Goal: Task Accomplishment & Management: Manage account settings

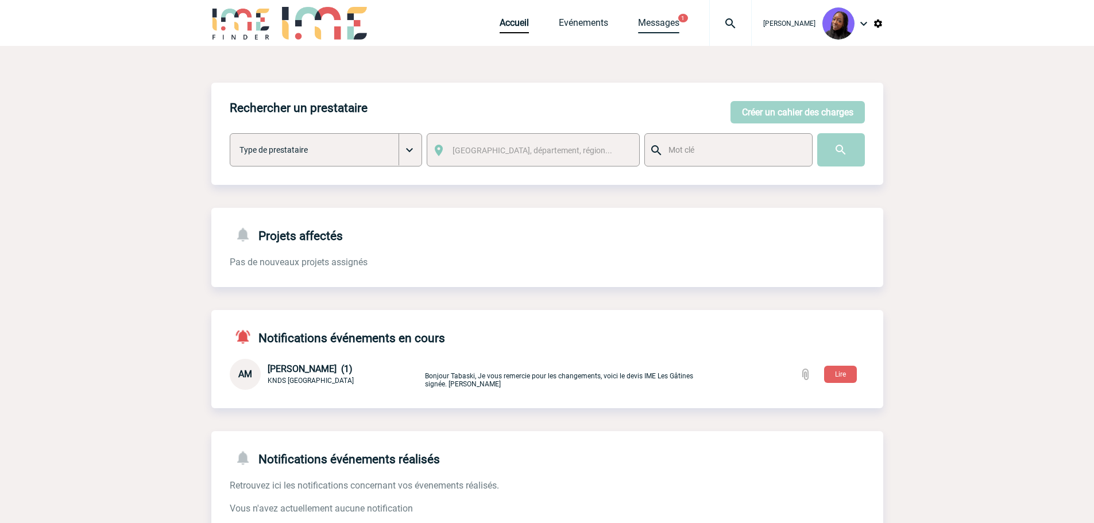
click at [674, 24] on link "Messages" at bounding box center [658, 25] width 41 height 16
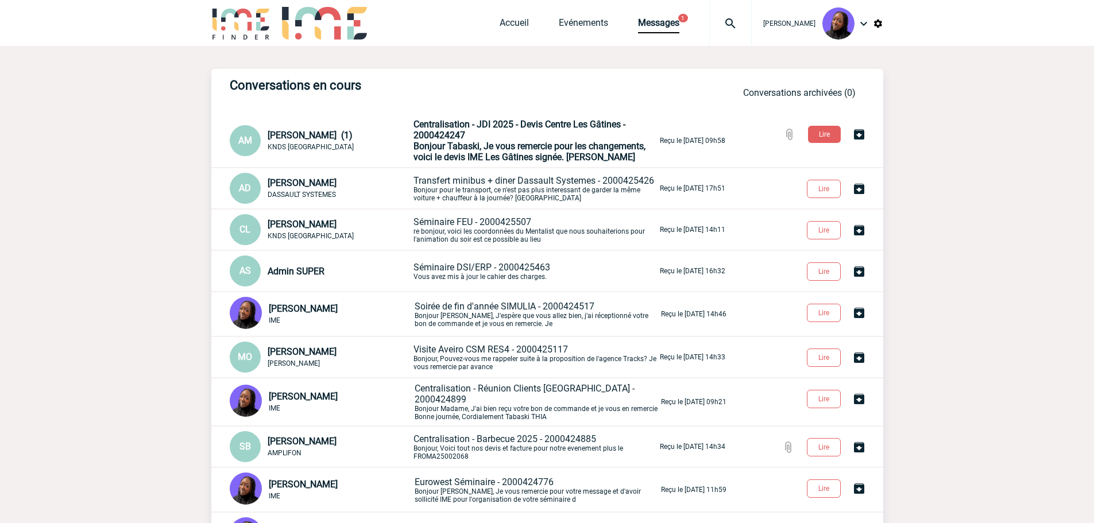
click at [460, 190] on p "Transfert minibus + diner Dassault Systemes - 2000425426 Bonjour pour le transp…" at bounding box center [536, 188] width 244 height 27
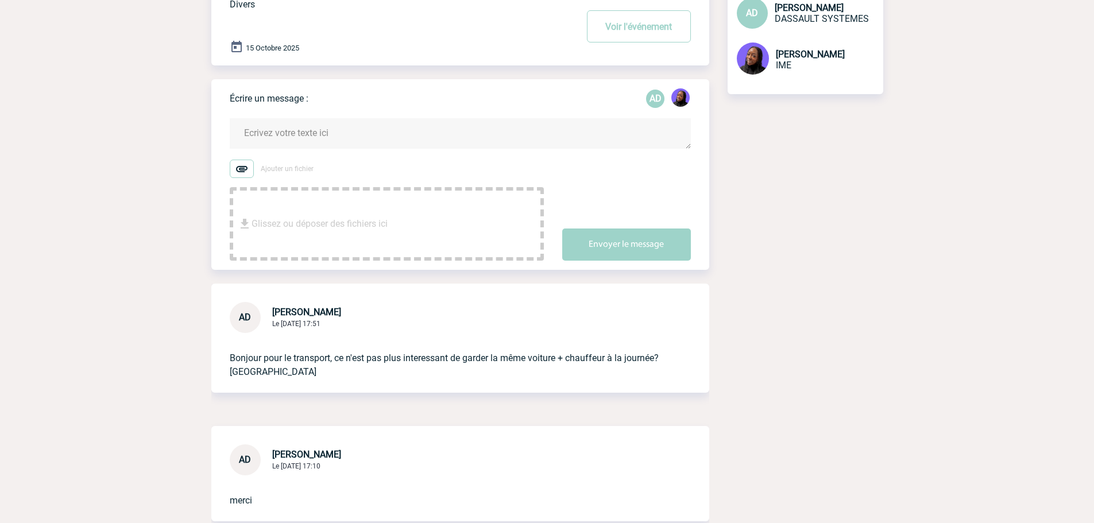
scroll to position [115, 0]
drag, startPoint x: 335, startPoint y: 312, endPoint x: 270, endPoint y: 314, distance: 65.0
click at [270, 314] on div "AD Anne-Catherine DELECROIX Le 15 Septembre 2025 à 17:51" at bounding box center [285, 316] width 111 height 31
copy span "Anne-Catherine"
click at [269, 134] on textarea at bounding box center [460, 132] width 461 height 30
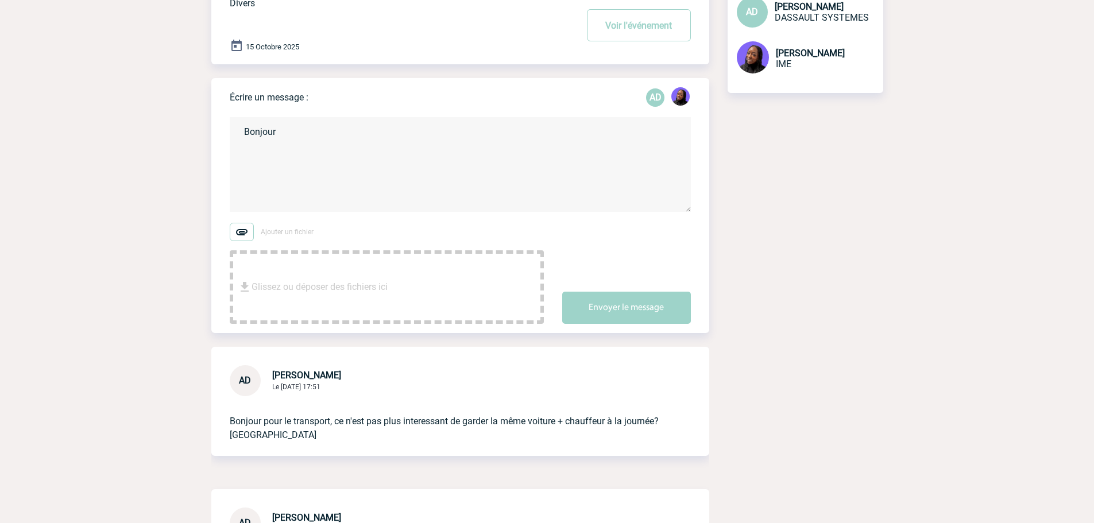
paste textarea "Anne-Catherine"
click at [269, 159] on textarea "Bonjour Anne-Catherine," at bounding box center [460, 164] width 461 height 95
paste textarea "Si vous garder le véhicule toute la journée le tarif sera de 2070 € TTC (donc m…"
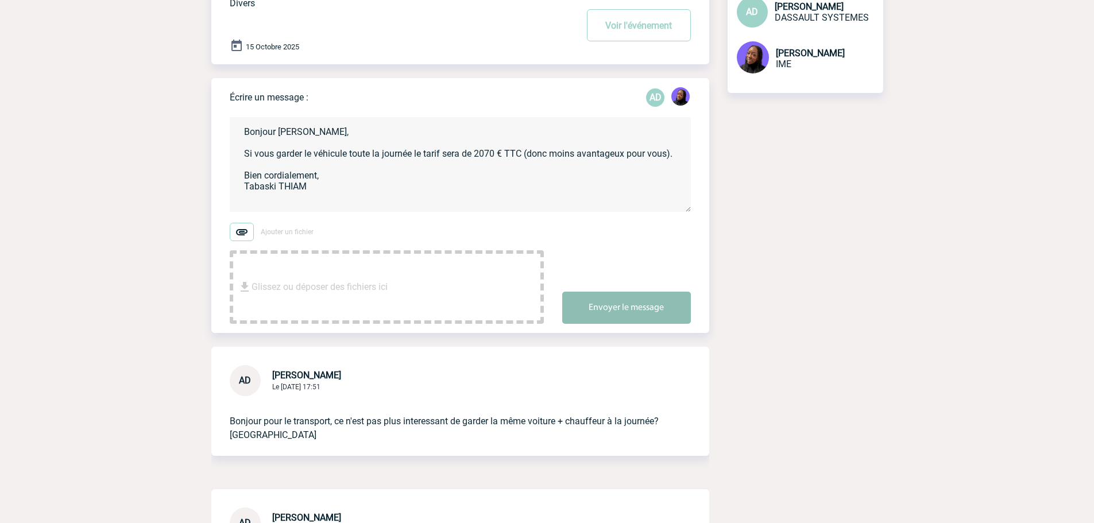
type textarea "Bonjour Anne-Catherine, Si vous garder le véhicule toute la journée le tarif se…"
click at [661, 310] on button "Envoyer le message" at bounding box center [626, 308] width 129 height 32
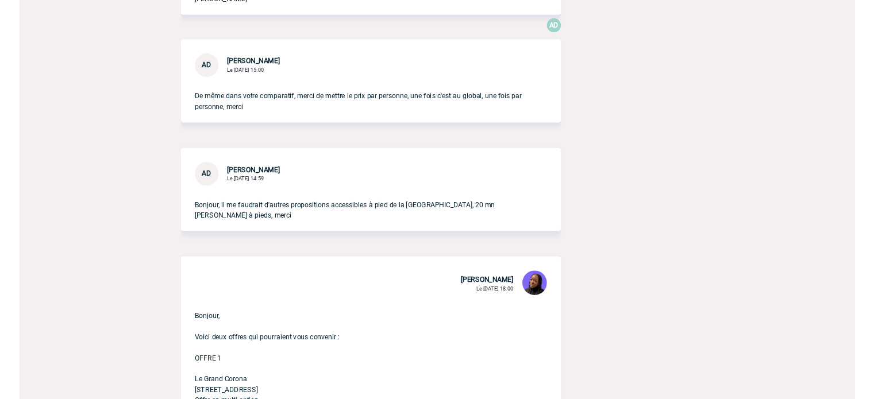
scroll to position [1092, 0]
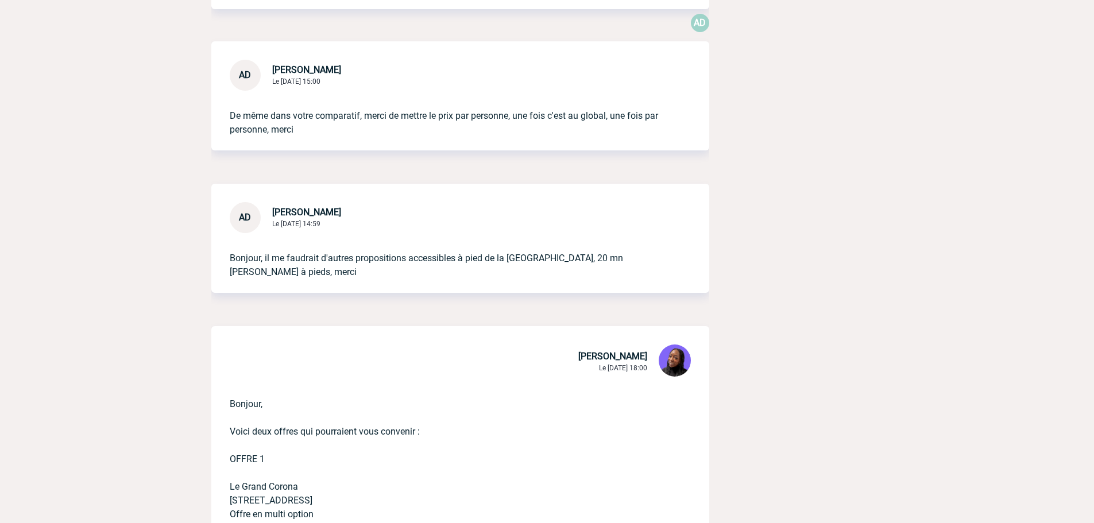
drag, startPoint x: 592, startPoint y: 286, endPoint x: 591, endPoint y: 275, distance: 10.9
click at [592, 279] on p "Bonjour, il me faudrait d'autres propositions accessibles à pied de la place du…" at bounding box center [444, 256] width 429 height 46
drag, startPoint x: 585, startPoint y: 275, endPoint x: 506, endPoint y: 279, distance: 79.4
click at [506, 279] on p "Bonjour, il me faudrait d'autres propositions accessibles à pied de la place du…" at bounding box center [444, 256] width 429 height 46
copy p "place du trocadero,"
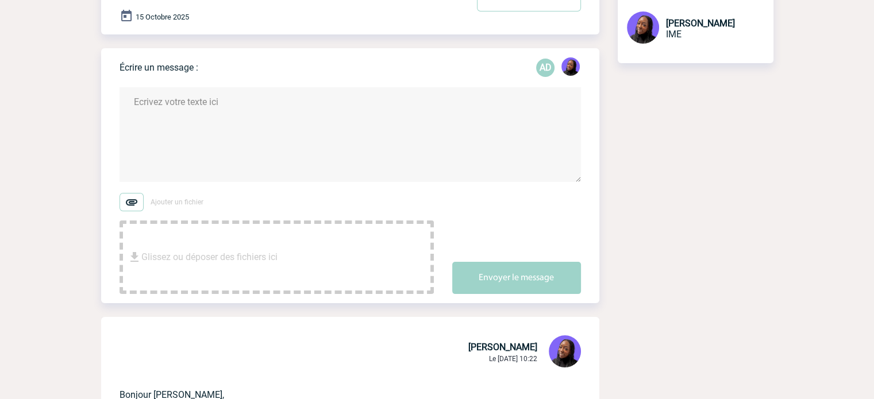
scroll to position [0, 0]
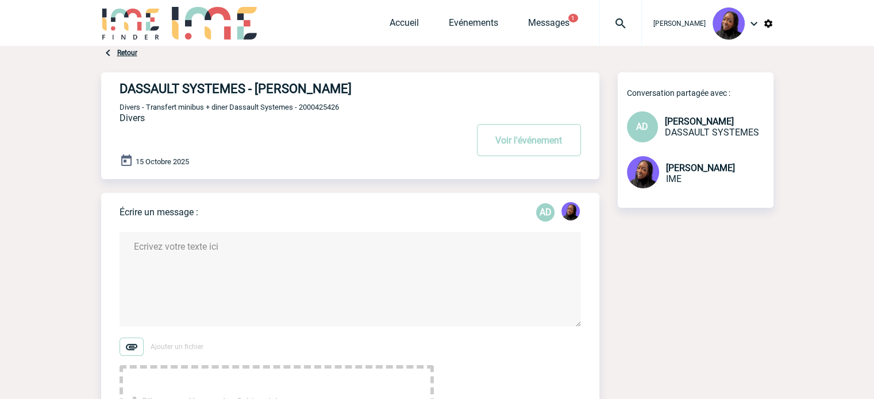
drag, startPoint x: 410, startPoint y: 88, endPoint x: 259, endPoint y: 91, distance: 151.1
click at [259, 91] on h4 "DASSAULT SYSTEMES - Anne-Catherine DELECROIX" at bounding box center [275, 89] width 313 height 14
copy h4 "[PERSON_NAME]"
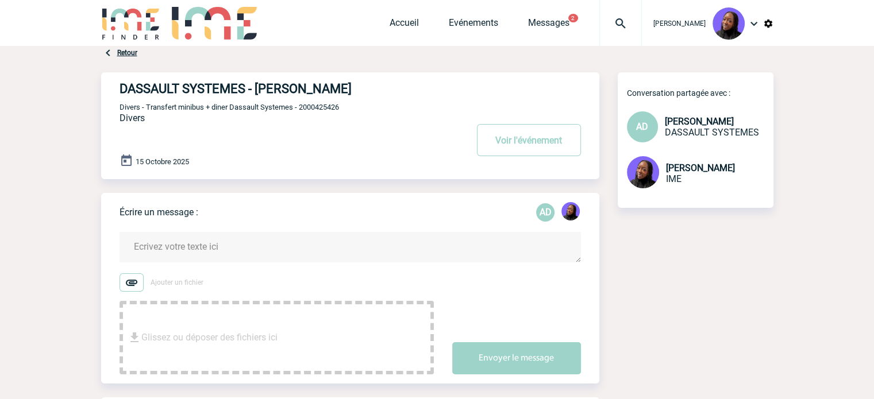
click at [331, 102] on div "DASSAULT SYSTEMES - Anne-Catherine DELECROIX Voir l'événement Divers - Transfer…" at bounding box center [359, 121] width 480 height 98
click at [327, 111] on span "Divers - Transfert minibus + diner Dassault Systemes - 2000425426" at bounding box center [228, 107] width 219 height 9
copy span "2000425426"
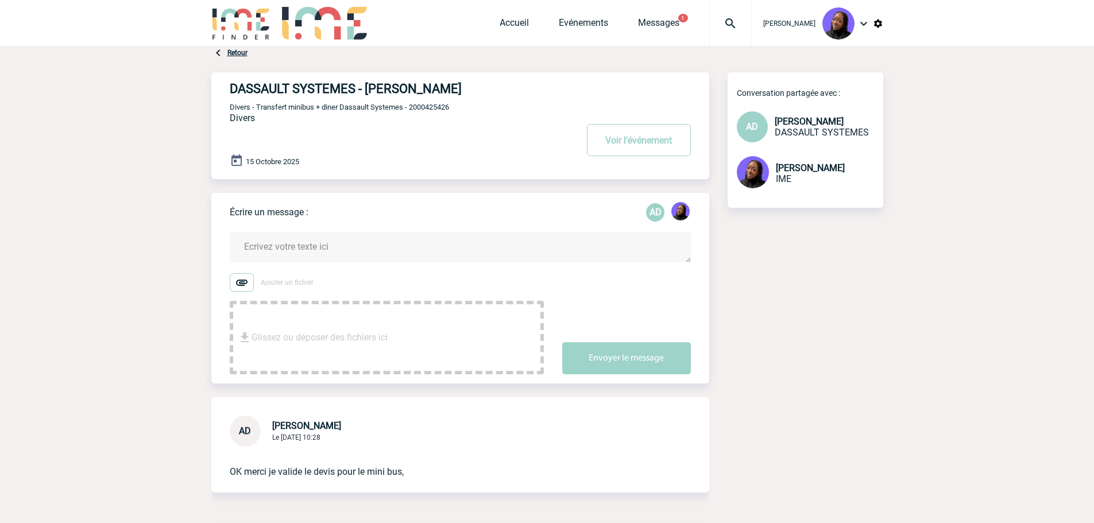
click at [288, 240] on textarea at bounding box center [460, 247] width 461 height 30
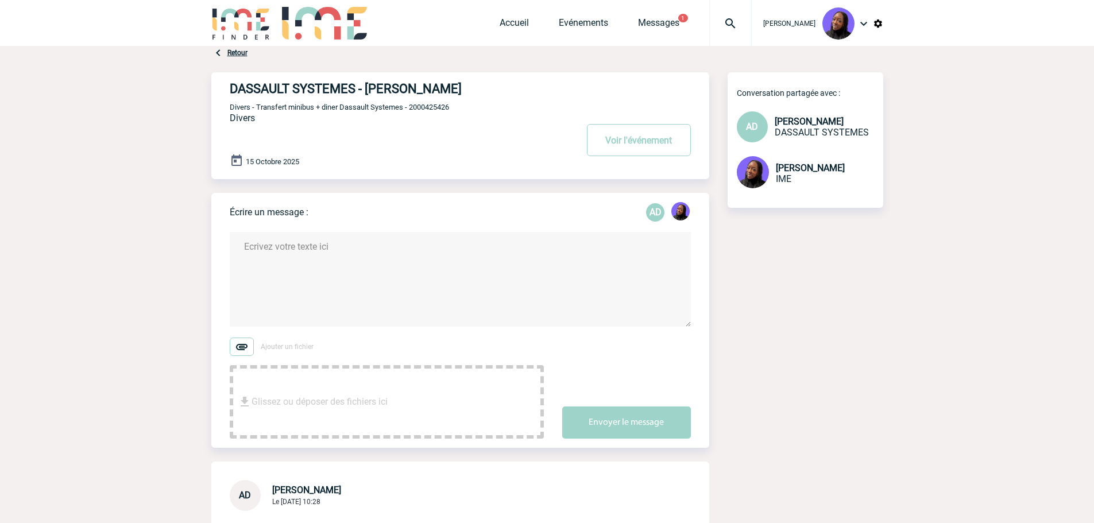
drag, startPoint x: 452, startPoint y: 88, endPoint x: 365, endPoint y: 86, distance: 86.8
click at [365, 86] on h4 "DASSAULT SYSTEMES - Anne-Catherine DELECROIX" at bounding box center [386, 89] width 313 height 14
copy h4 "Anne-Catherine"
click at [280, 257] on textarea at bounding box center [460, 279] width 461 height 95
paste textarea "Anne-Catherine"
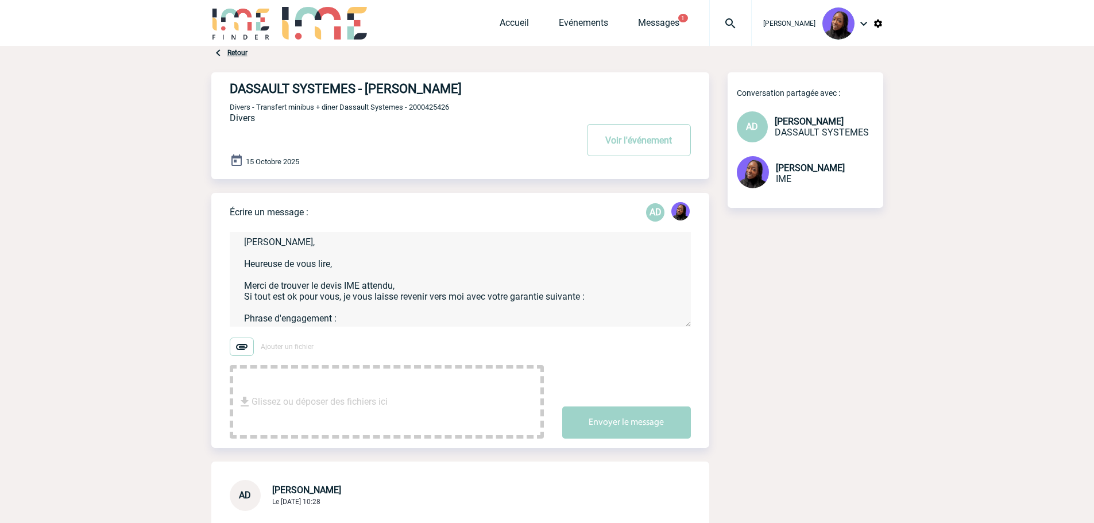
scroll to position [24, 0]
click at [313, 320] on textarea "Anne-Catherine, Heureuse de vous lire, Merci de trouver le devis IME attendu, S…" at bounding box center [460, 279] width 461 height 95
paste textarea "Je confirme avoir pris connaissance du devis n°PROXXXX d'un montant de XXXX eur…"
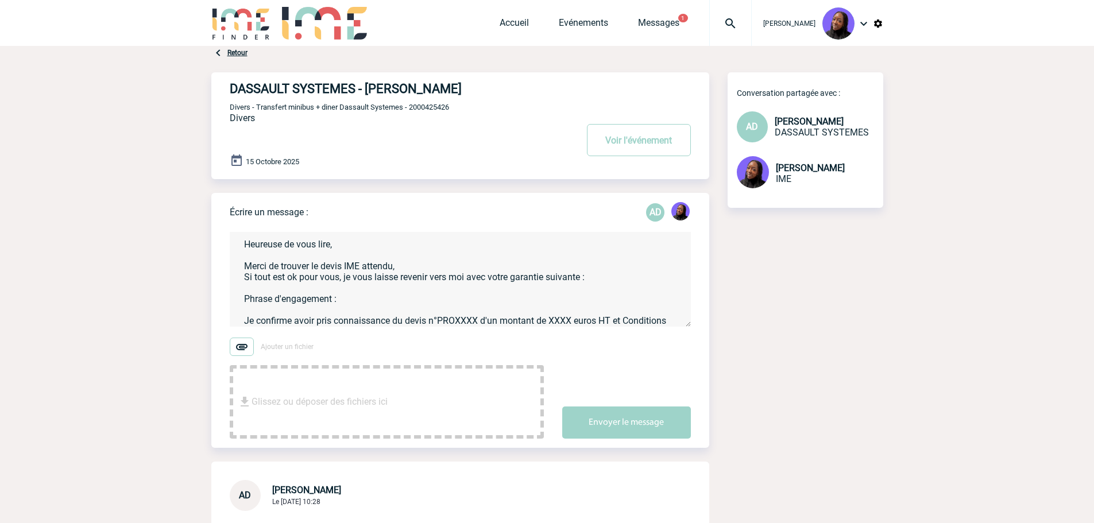
scroll to position [57, 0]
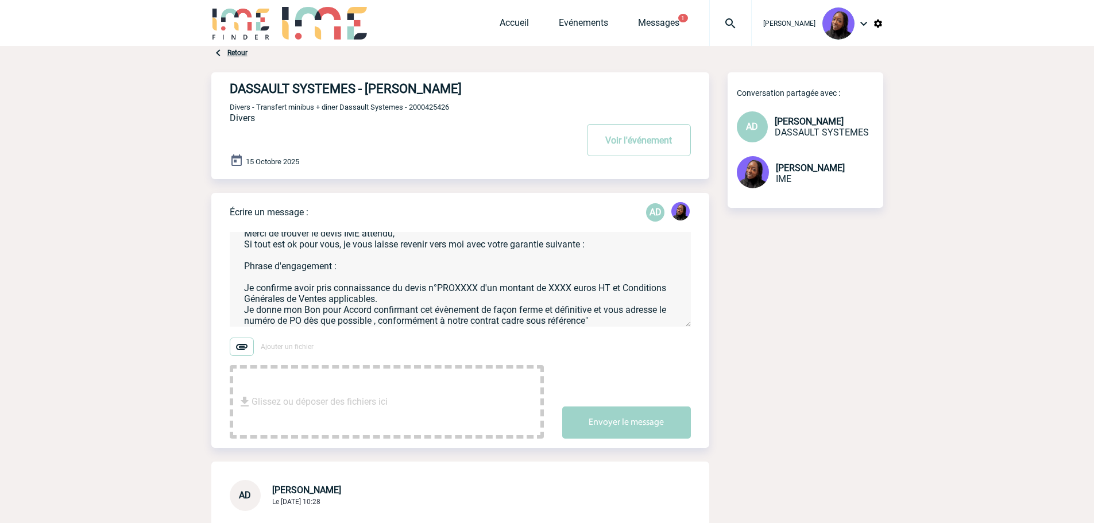
click at [245, 284] on textarea "Anne-Catherine, Heureuse de vous lire, Merci de trouver le devis IME attendu, S…" at bounding box center [460, 279] width 461 height 95
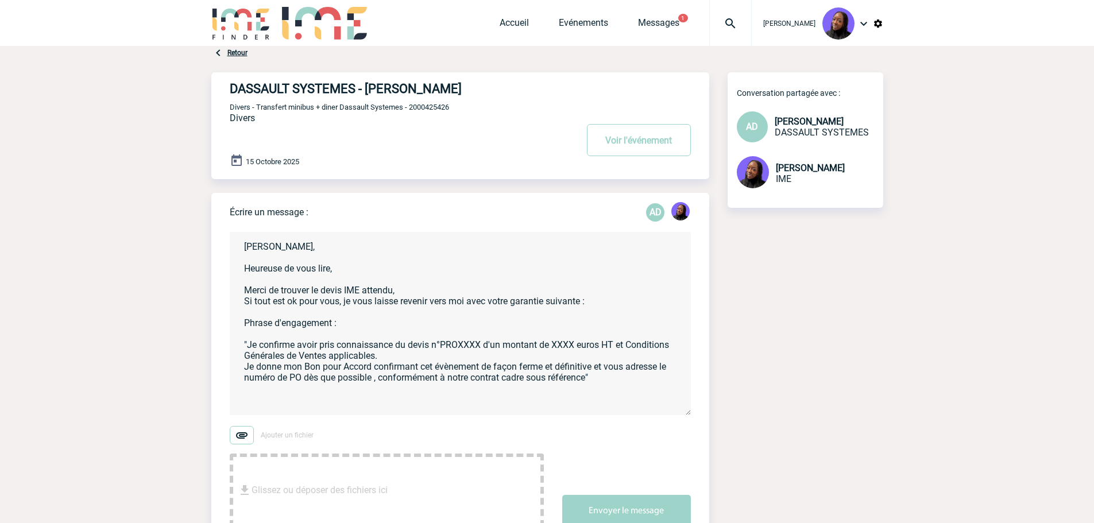
drag, startPoint x: 685, startPoint y: 326, endPoint x: 687, endPoint y: 420, distance: 94.2
click at [694, 399] on form "Anne-Catherine, Heureuse de vous lire, Merci de trouver le devis IME attendu, S…" at bounding box center [470, 373] width 480 height 310
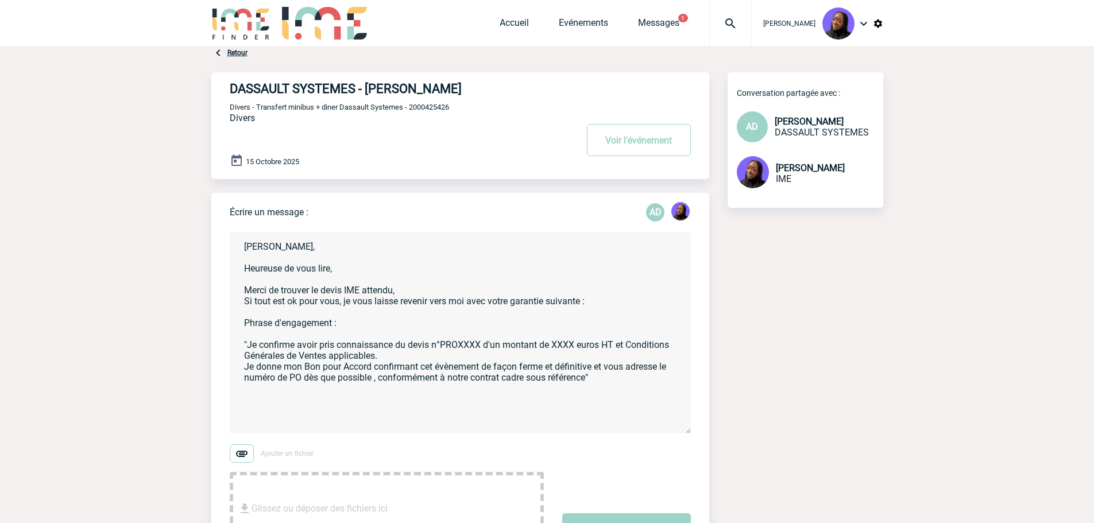
scroll to position [0, 0]
click at [616, 379] on textarea "Anne-Catherine, Heureuse de vous lire, Merci de trouver le devis IME attendu, S…" at bounding box center [460, 333] width 461 height 202
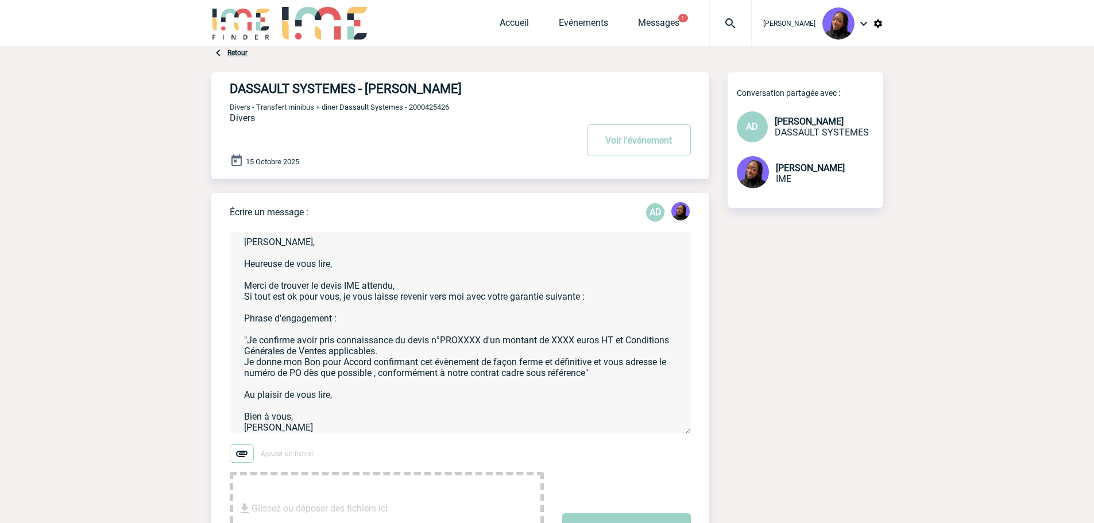
drag, startPoint x: 458, startPoint y: 342, endPoint x: 504, endPoint y: 339, distance: 46.0
click at [461, 342] on textarea "Anne-Catherine, Heureuse de vous lire, Merci de trouver le devis IME attendu, S…" at bounding box center [460, 333] width 461 height 202
click at [568, 341] on textarea "Anne-Catherine, Heureuse de vous lire, Merci de trouver le devis IME attendu, S…" at bounding box center [460, 333] width 461 height 202
click at [568, 340] on textarea "Anne-Catherine, Heureuse de vous lire, Merci de trouver le devis IME attendu, S…" at bounding box center [460, 333] width 461 height 202
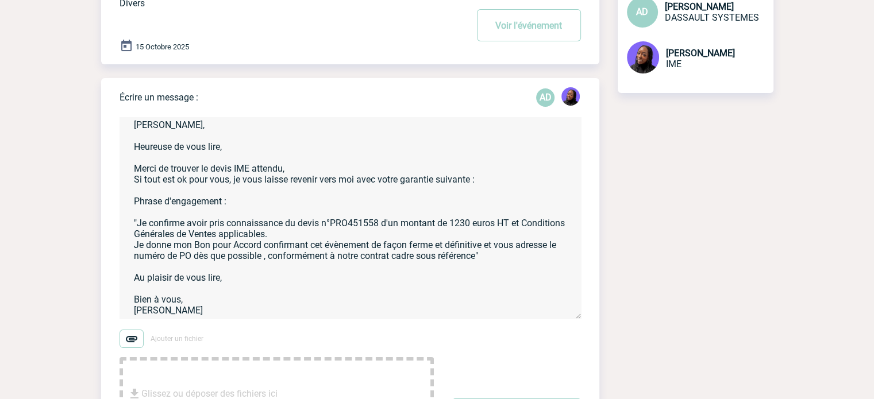
scroll to position [9, 0]
click at [348, 219] on textarea "Anne-Catherine, Heureuse de vous lire, Merci de trouver le devis IME attendu, S…" at bounding box center [349, 218] width 461 height 202
paste textarea
type textarea "Anne-Catherine, Heureuse de vous lire, Merci de trouver le devis IME attendu, S…"
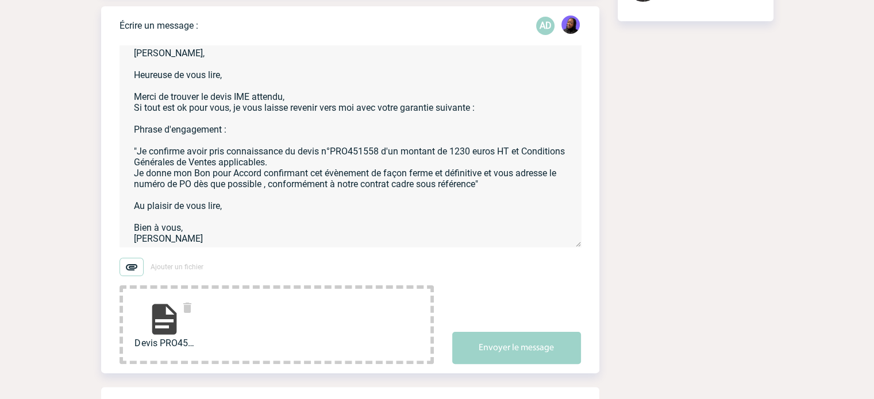
scroll to position [345, 0]
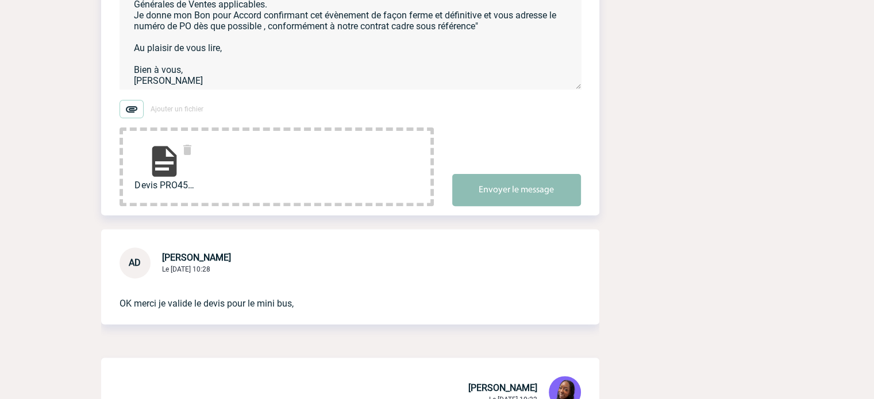
click at [508, 190] on button "Envoyer le message" at bounding box center [516, 190] width 129 height 32
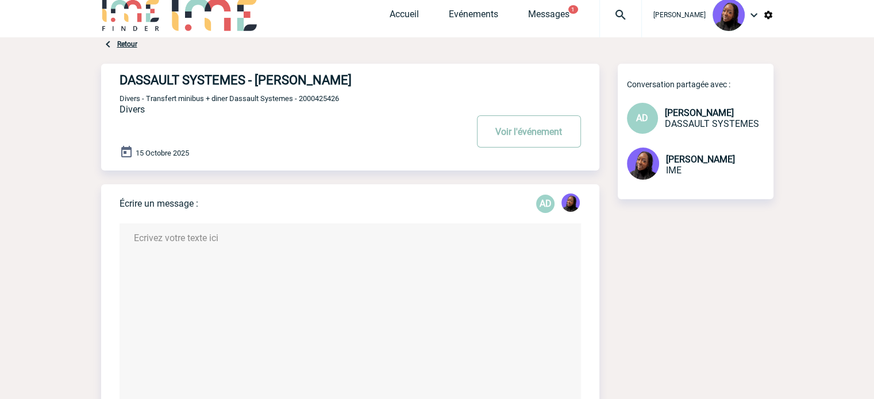
scroll to position [0, 0]
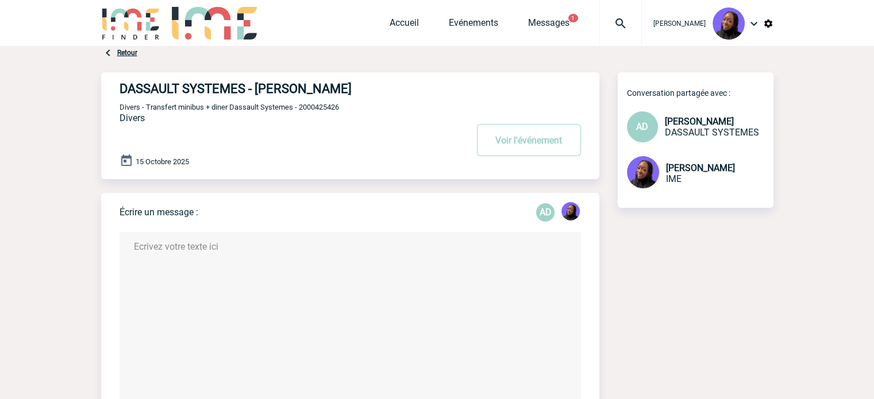
click at [301, 106] on span "Divers - Transfert minibus + diner Dassault Systemes - 2000425426" at bounding box center [228, 107] width 219 height 9
copy span "2000425426"
click at [402, 25] on link "Accueil" at bounding box center [404, 25] width 29 height 16
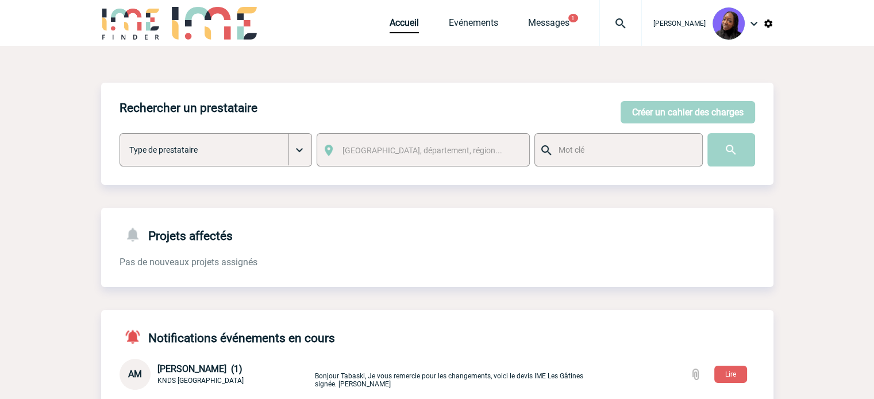
click at [471, 13] on div "Accueil Evénements Messages 1 Projet, client Projet, client" at bounding box center [516, 23] width 252 height 46
click at [466, 22] on link "Evénements" at bounding box center [473, 25] width 49 height 16
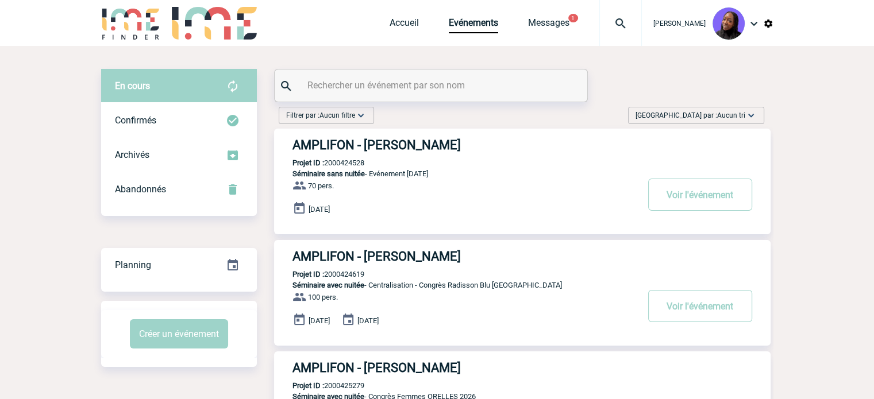
click at [380, 83] on input "text" at bounding box center [432, 85] width 256 height 17
paste input "2000424879"
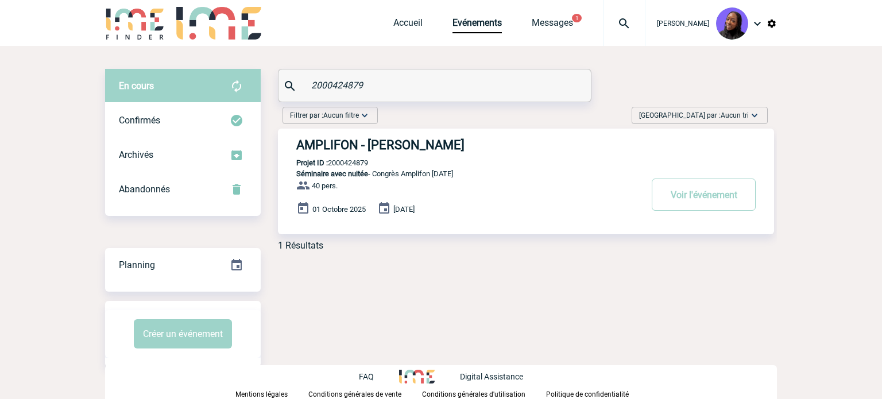
type input "2000424879"
click at [368, 147] on h3 "AMPLIFON - Pauline VALET" at bounding box center [468, 145] width 345 height 14
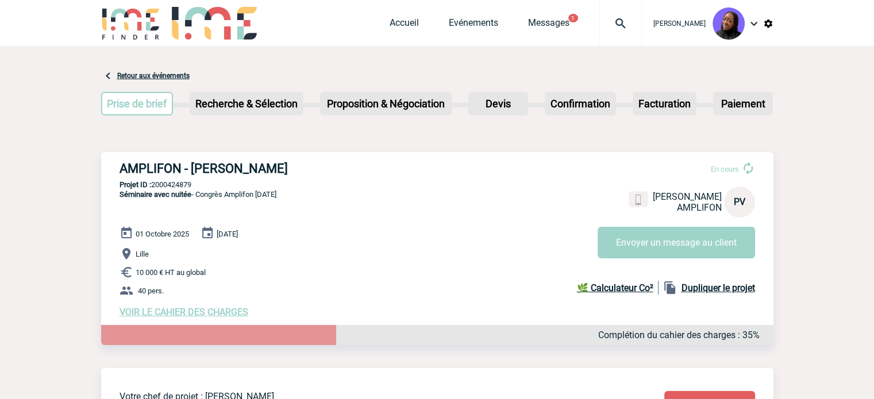
click at [173, 309] on span "VOIR LE CAHIER DES CHARGES" at bounding box center [183, 312] width 129 height 11
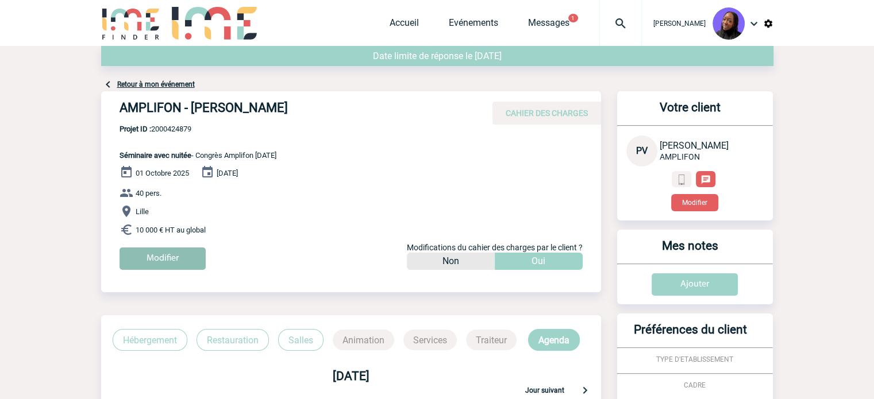
click at [166, 264] on input "Modifier" at bounding box center [162, 259] width 86 height 22
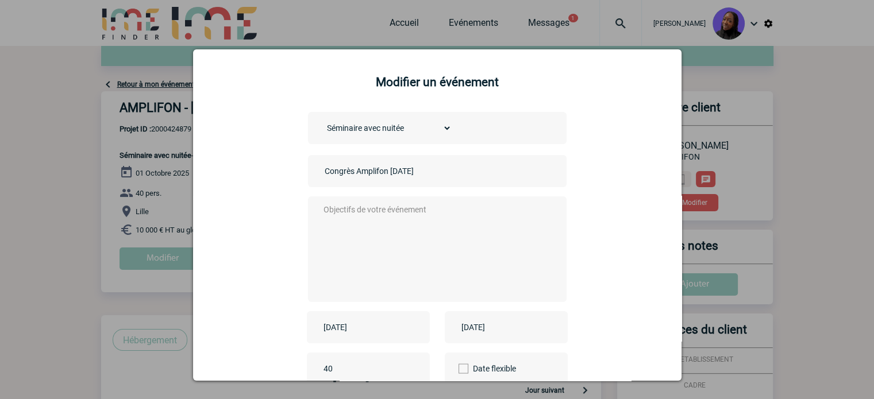
click at [322, 174] on input "Congrès Amplifon [DATE]" at bounding box center [402, 171] width 161 height 15
type input "Centralisation - Congrès Amplifon [DATE]"
click at [398, 217] on textarea at bounding box center [434, 248] width 227 height 92
type textarea "."
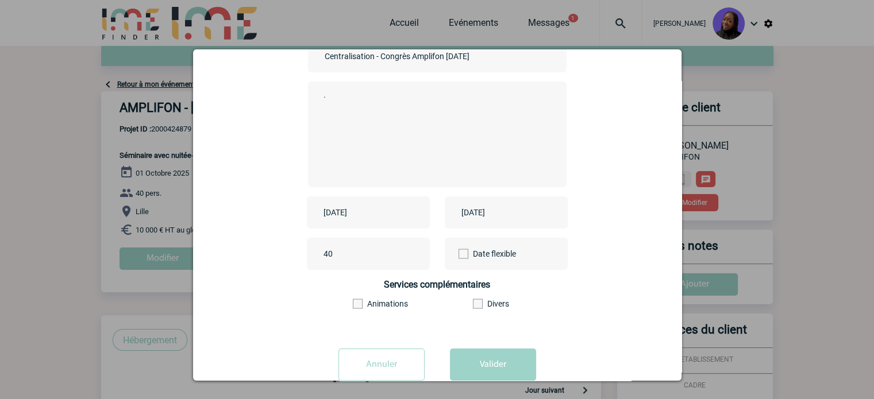
click at [365, 213] on input "[DATE]" at bounding box center [360, 212] width 79 height 15
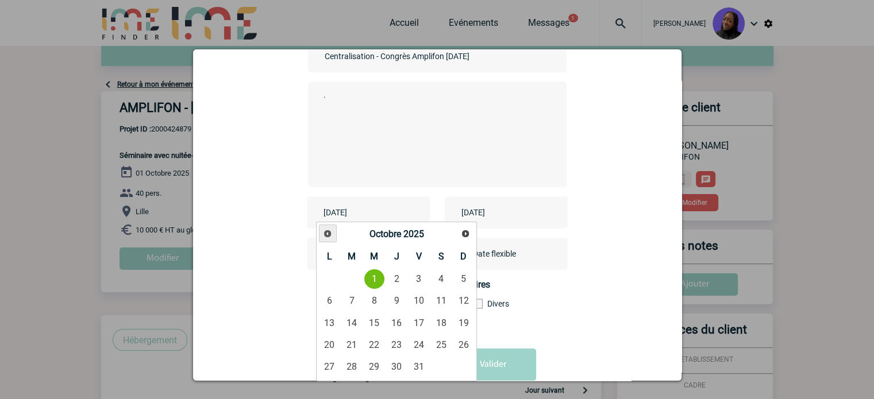
click at [327, 236] on span "Précédent" at bounding box center [327, 233] width 9 height 9
click at [354, 369] on link "30" at bounding box center [351, 366] width 21 height 21
type input "[DATE]"
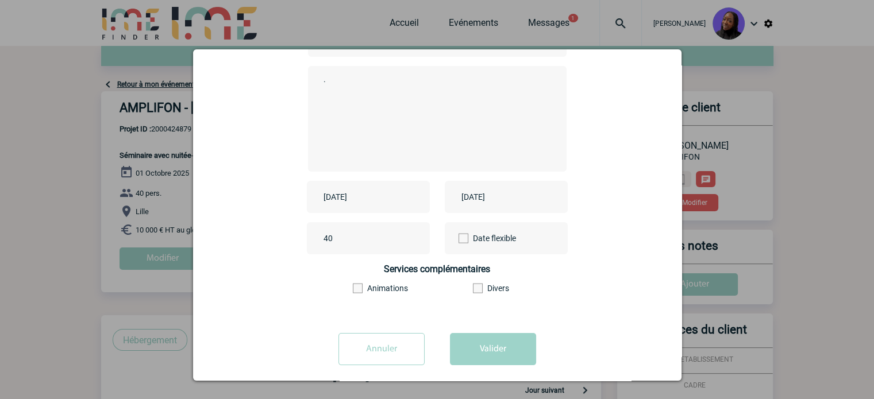
scroll to position [142, 0]
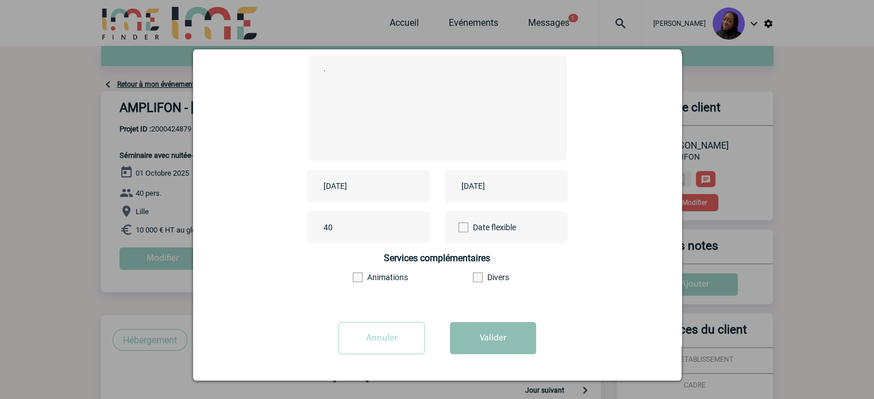
click at [493, 328] on button "Valider" at bounding box center [493, 338] width 86 height 32
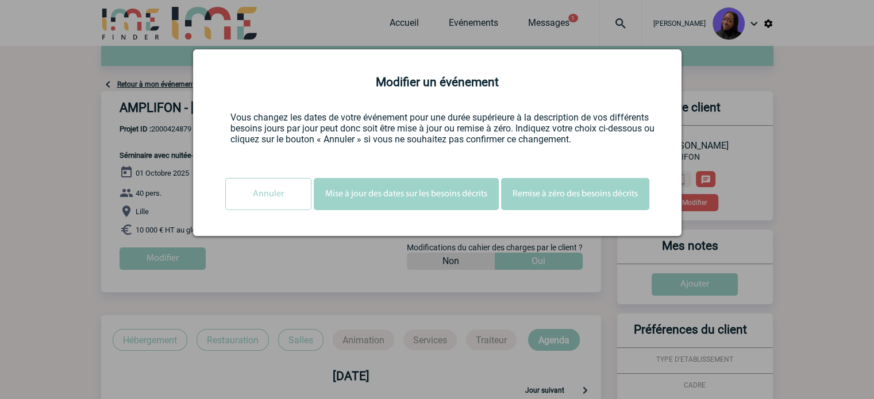
click at [408, 202] on button "Mise à jour des dates sur les besoins décrits" at bounding box center [406, 194] width 185 height 32
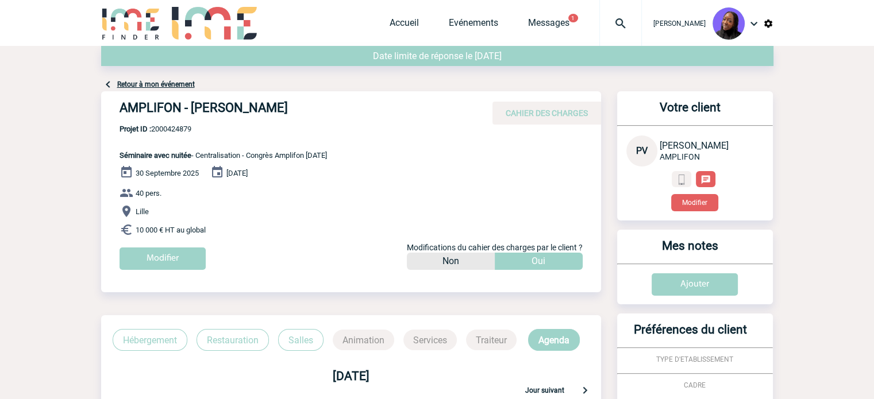
click at [171, 130] on span "Projet ID : 2000424879" at bounding box center [222, 129] width 207 height 9
copy span "2000424879"
drag, startPoint x: 219, startPoint y: 227, endPoint x: 147, endPoint y: 209, distance: 74.7
click at [147, 209] on div "[DATE] [DATE] 40 pers. [GEOGRAPHIC_DATA] 10 000 € HT au global Modifier Modific…" at bounding box center [359, 221] width 481 height 113
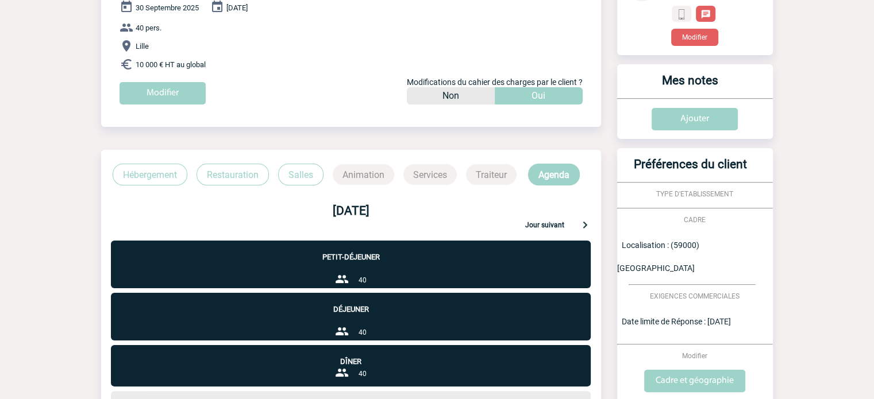
scroll to position [287, 0]
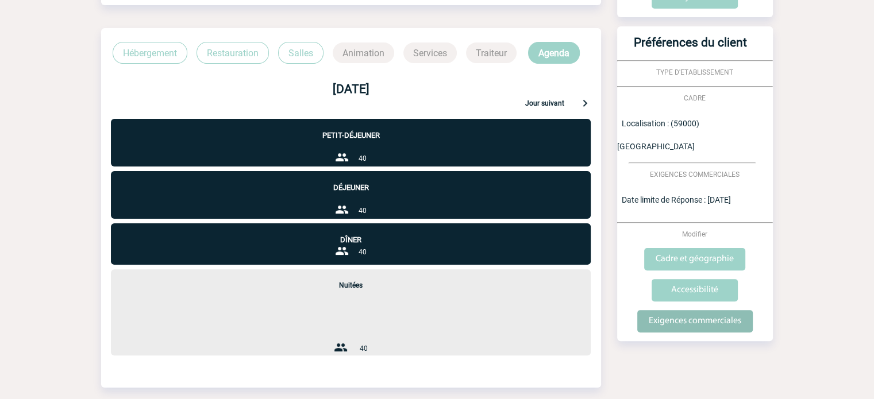
click at [694, 310] on input "Exigences commerciales" at bounding box center [694, 321] width 115 height 22
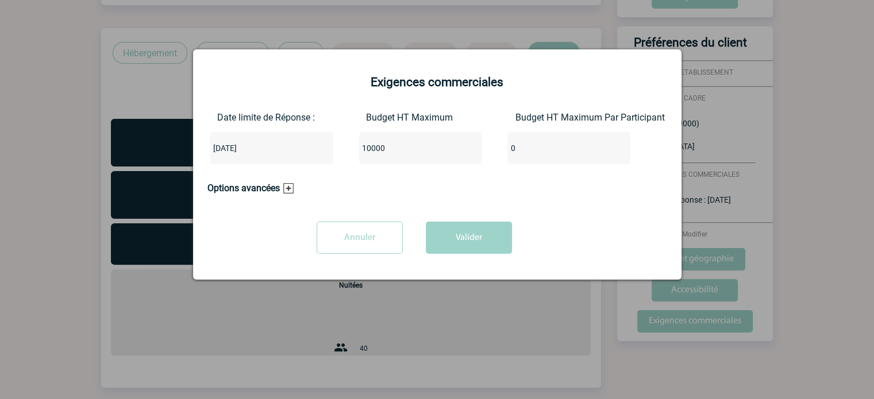
drag, startPoint x: 341, startPoint y: 157, endPoint x: 226, endPoint y: 138, distance: 115.9
click at [227, 138] on div "Date limite de Réponse : [DATE] Budget HT Maximum 10000 Budget HT Maximum Par P…" at bounding box center [437, 142] width 460 height 61
type input "72000"
click at [470, 236] on button "Valider" at bounding box center [469, 238] width 86 height 32
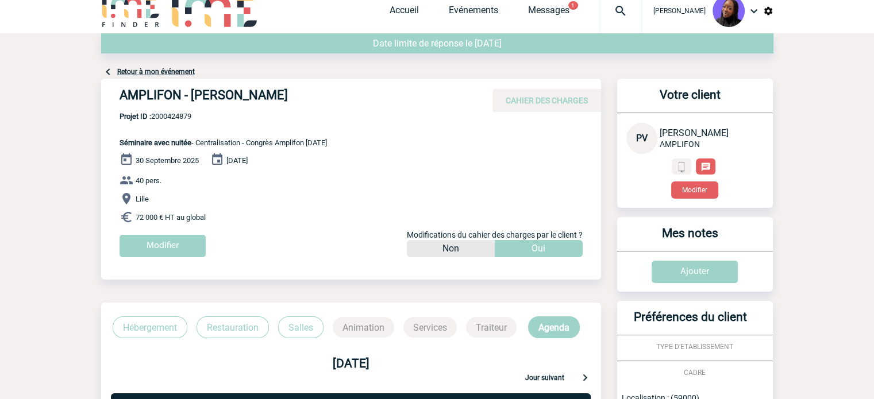
scroll to position [0, 0]
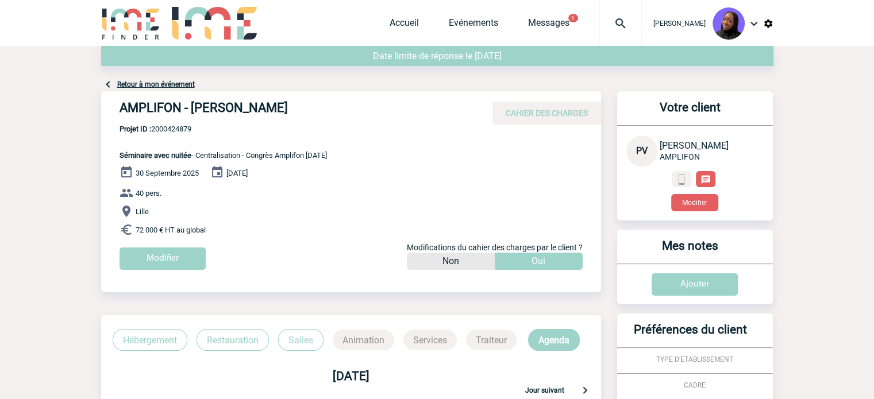
drag, startPoint x: 213, startPoint y: 233, endPoint x: 103, endPoint y: 154, distance: 135.0
click at [103, 154] on div "AMPLIFON - [PERSON_NAME] CAHIER DES CHARGES AMPLIFON - [PERSON_NAME] - Séminair…" at bounding box center [351, 184] width 500 height 187
copy div "Séminaire avec nuitée - Centralisation - Congrès Amplifon [DATE] [DATE] [DATE] …"
click at [162, 130] on span "Projet ID : 2000424879" at bounding box center [222, 129] width 207 height 9
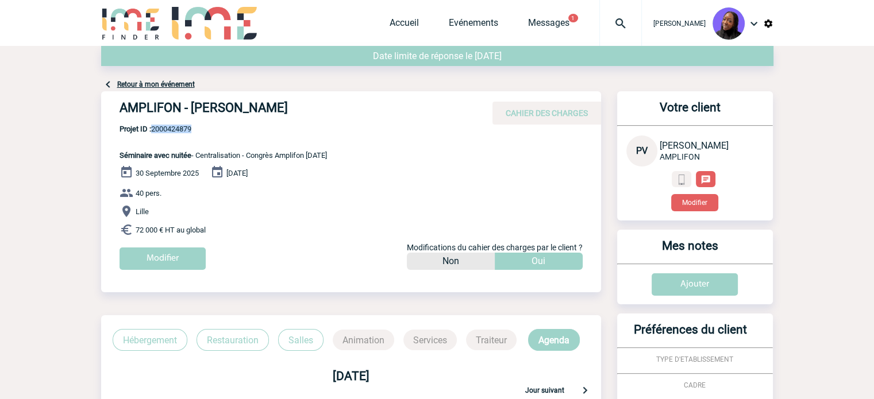
copy span "2000424879"
click at [170, 124] on div "AMPLIFON - [PERSON_NAME] CAHIER DES CHARGES" at bounding box center [351, 107] width 500 height 33
click at [169, 130] on span "Projet ID : 2000424879" at bounding box center [222, 129] width 207 height 9
copy span "2000424879"
